Goal: Task Accomplishment & Management: Use online tool/utility

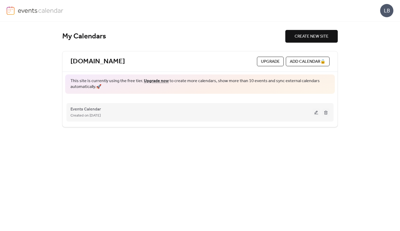
click at [315, 111] on button at bounding box center [315, 112] width 7 height 8
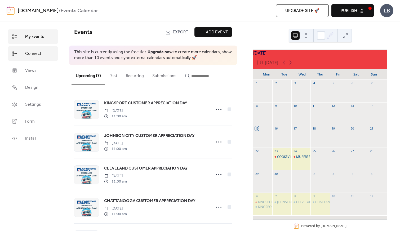
click at [32, 54] on span "Connect" at bounding box center [33, 54] width 16 height 6
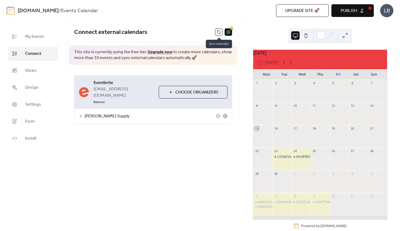
click at [219, 33] on button at bounding box center [218, 31] width 7 height 7
click at [349, 9] on span "Publish" at bounding box center [348, 11] width 16 height 6
click at [186, 28] on span "Connect external calendars" at bounding box center [144, 32] width 141 height 11
